Goal: Task Accomplishment & Management: Manage account settings

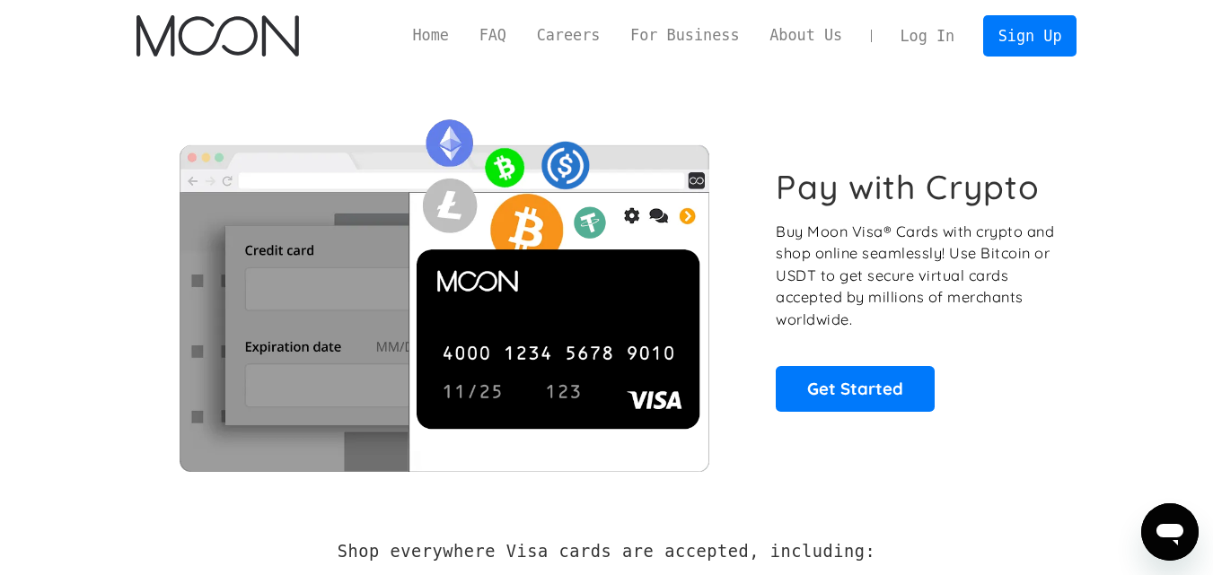
click at [933, 27] on link "Log In" at bounding box center [927, 35] width 84 height 39
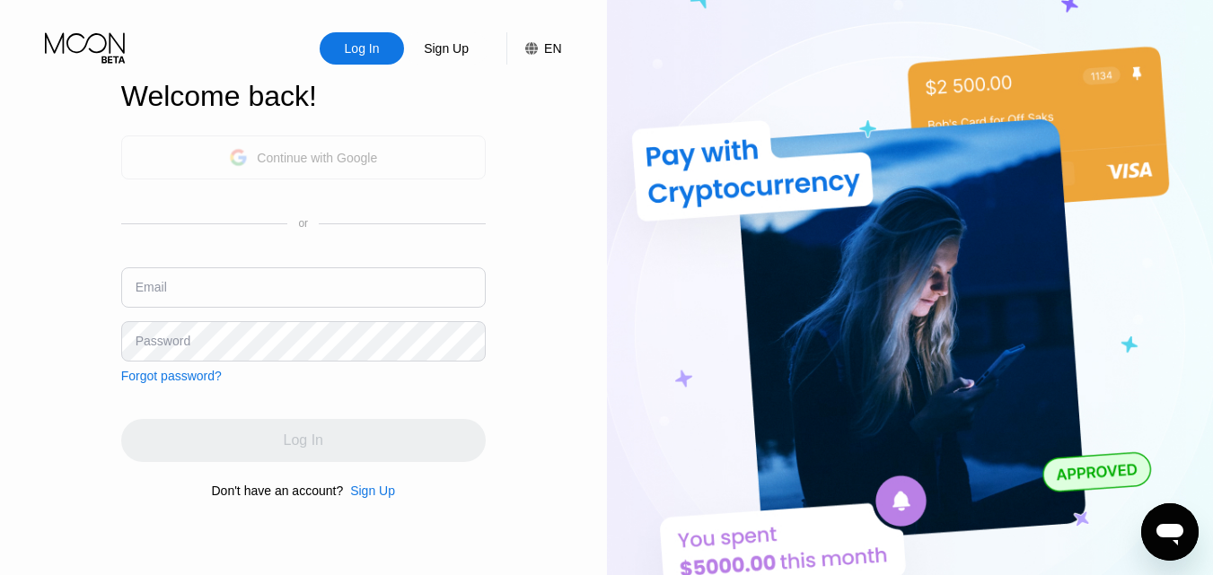
click at [311, 158] on div "Continue with Google" at bounding box center [317, 158] width 120 height 14
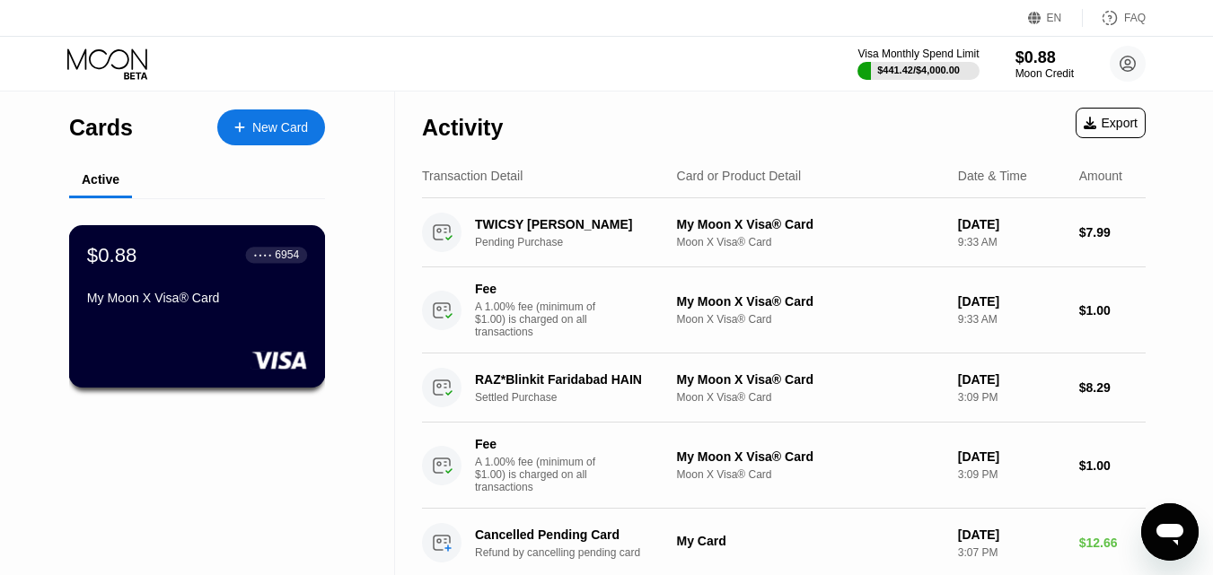
click at [188, 305] on div "My Moon X Visa® Card" at bounding box center [197, 298] width 220 height 14
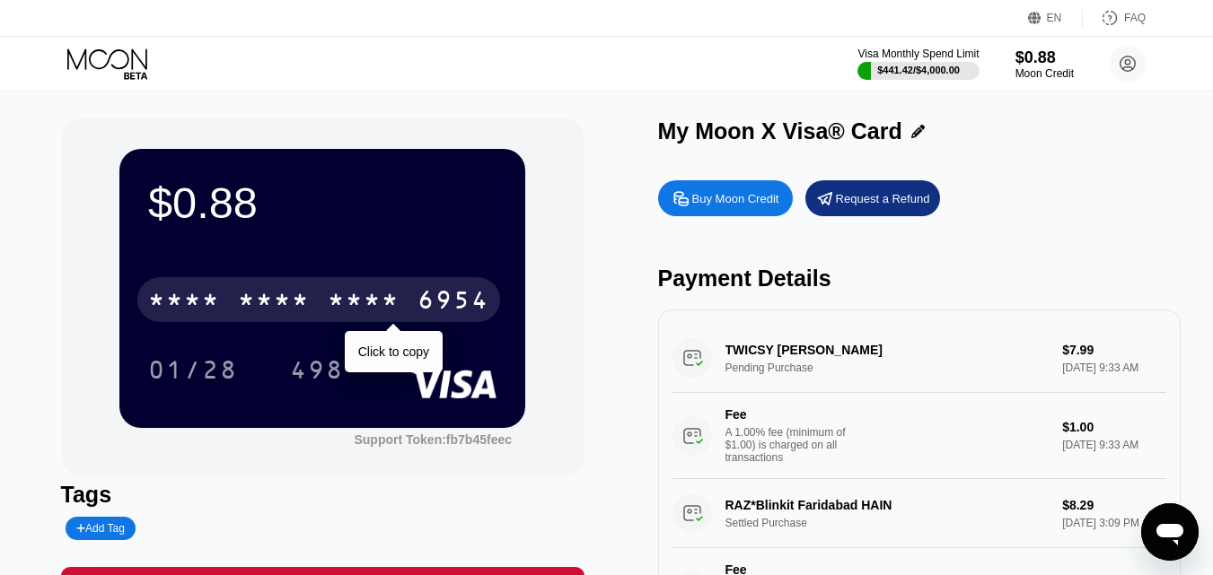
click at [380, 305] on div "* * * *" at bounding box center [364, 302] width 72 height 29
